Goal: Task Accomplishment & Management: Manage account settings

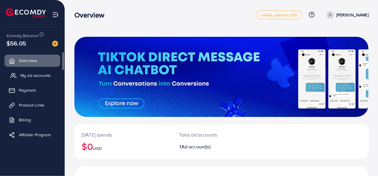
click at [36, 76] on span "My ad accounts" at bounding box center [35, 75] width 30 height 6
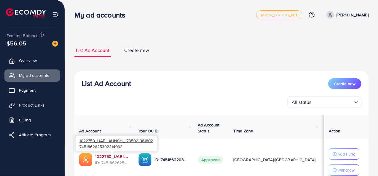
click at [106, 154] on link "1022750_UAE LAUNCH_1735021981802" at bounding box center [112, 156] width 34 height 6
click at [111, 156] on link "1022750_UAE LAUNCH_1735021981802" at bounding box center [112, 156] width 34 height 6
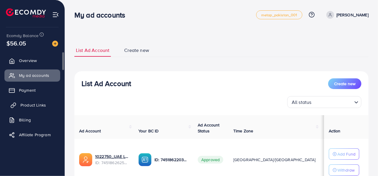
click at [55, 103] on link "Product Links" at bounding box center [32, 105] width 56 height 12
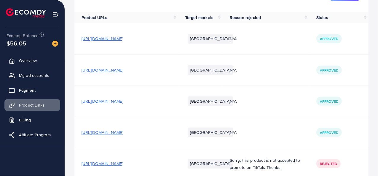
scroll to position [59, 0]
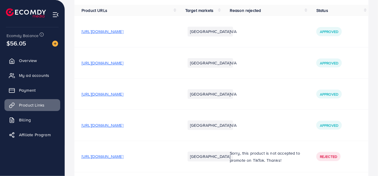
click at [123, 34] on span "[URL][DOMAIN_NAME]" at bounding box center [102, 31] width 42 height 6
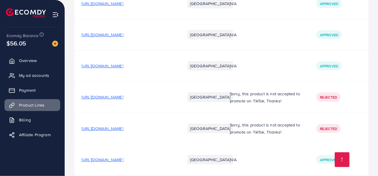
click at [159, 81] on td "[URL][DOMAIN_NAME]" at bounding box center [126, 65] width 104 height 31
click at [123, 69] on span "[URL][DOMAIN_NAME]" at bounding box center [102, 66] width 42 height 6
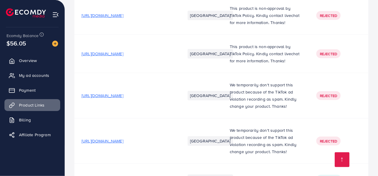
scroll to position [1231, 0]
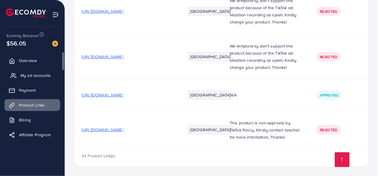
click at [31, 74] on span "My ad accounts" at bounding box center [35, 75] width 30 height 6
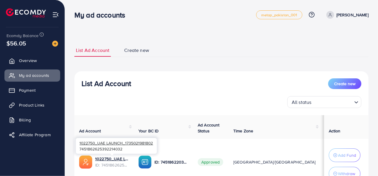
click at [105, 164] on span "ID: 7451862625392214032" at bounding box center [112, 165] width 34 height 6
click at [106, 162] on span "ID: 7451862625392214032" at bounding box center [112, 165] width 34 height 6
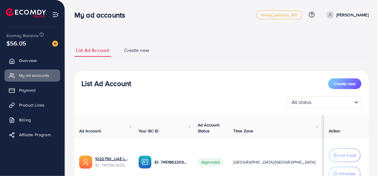
click at [185, 73] on div "List Ad Account Create new All status Loading... Ad Account Your BC ID Ad Accou…" at bounding box center [221, 141] width 294 height 140
click at [55, 44] on img at bounding box center [55, 44] width 6 height 6
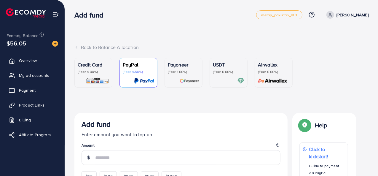
click at [221, 73] on p "(Fee: 0.00%)" at bounding box center [228, 71] width 31 height 5
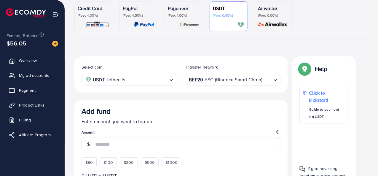
scroll to position [59, 0]
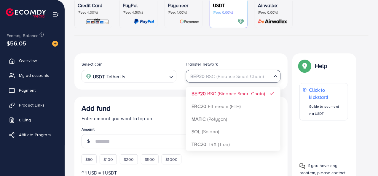
click at [276, 77] on icon "Search for option" at bounding box center [275, 76] width 6 height 6
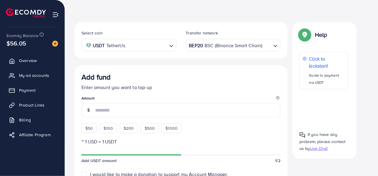
scroll to position [59, 0]
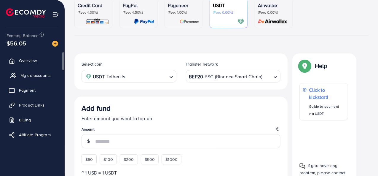
click at [26, 76] on span "My ad accounts" at bounding box center [35, 75] width 30 height 6
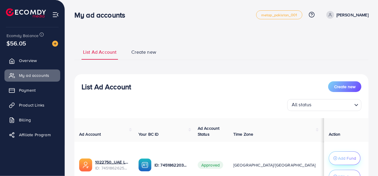
click at [344, 160] on p "Add Fund" at bounding box center [347, 157] width 18 height 7
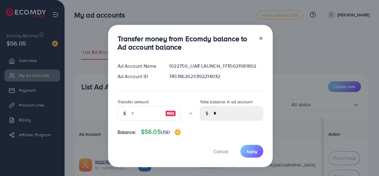
click at [260, 36] on icon at bounding box center [261, 38] width 5 height 5
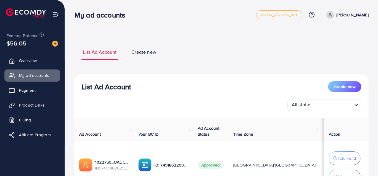
click at [344, 172] on button "Withdraw" at bounding box center [345, 176] width 32 height 14
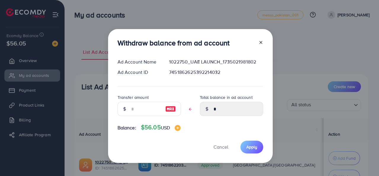
click at [260, 42] on line at bounding box center [261, 42] width 2 height 2
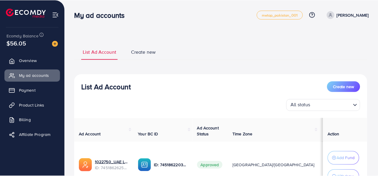
scroll to position [7, 0]
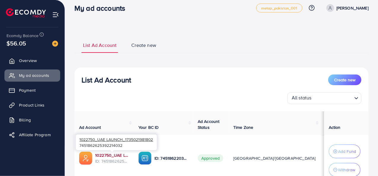
click at [117, 151] on div "1022750_UAE LAUNCH_1735021981802 7451862625392214032" at bounding box center [116, 141] width 81 height 19
click at [118, 155] on link "1022750_UAE LAUNCH_1735021981802" at bounding box center [112, 155] width 34 height 6
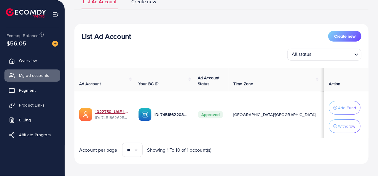
scroll to position [56, 0]
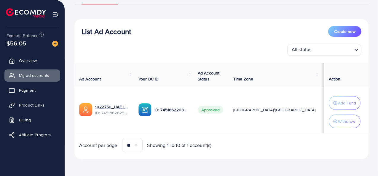
drag, startPoint x: 26, startPoint y: 41, endPoint x: 8, endPoint y: 42, distance: 17.8
click at [8, 42] on div "$56.05" at bounding box center [33, 43] width 52 height 9
click at [8, 42] on span "$56.05" at bounding box center [17, 43] width 20 height 9
click at [12, 51] on div "Ecomdy Balance $56.05" at bounding box center [32, 39] width 55 height 25
